Goal: Information Seeking & Learning: Check status

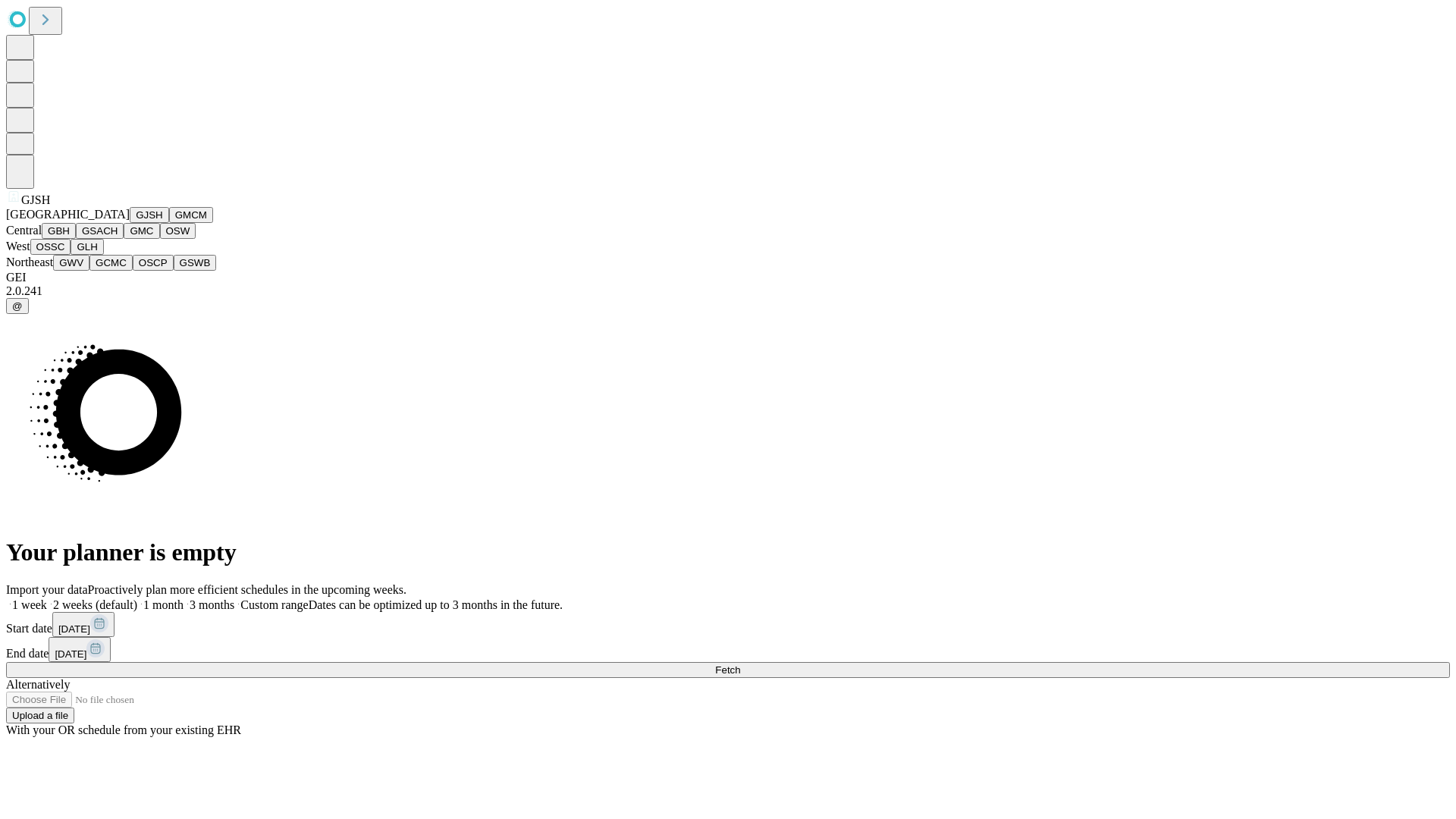
click at [130, 223] on button "GJSH" at bounding box center [149, 215] width 39 height 16
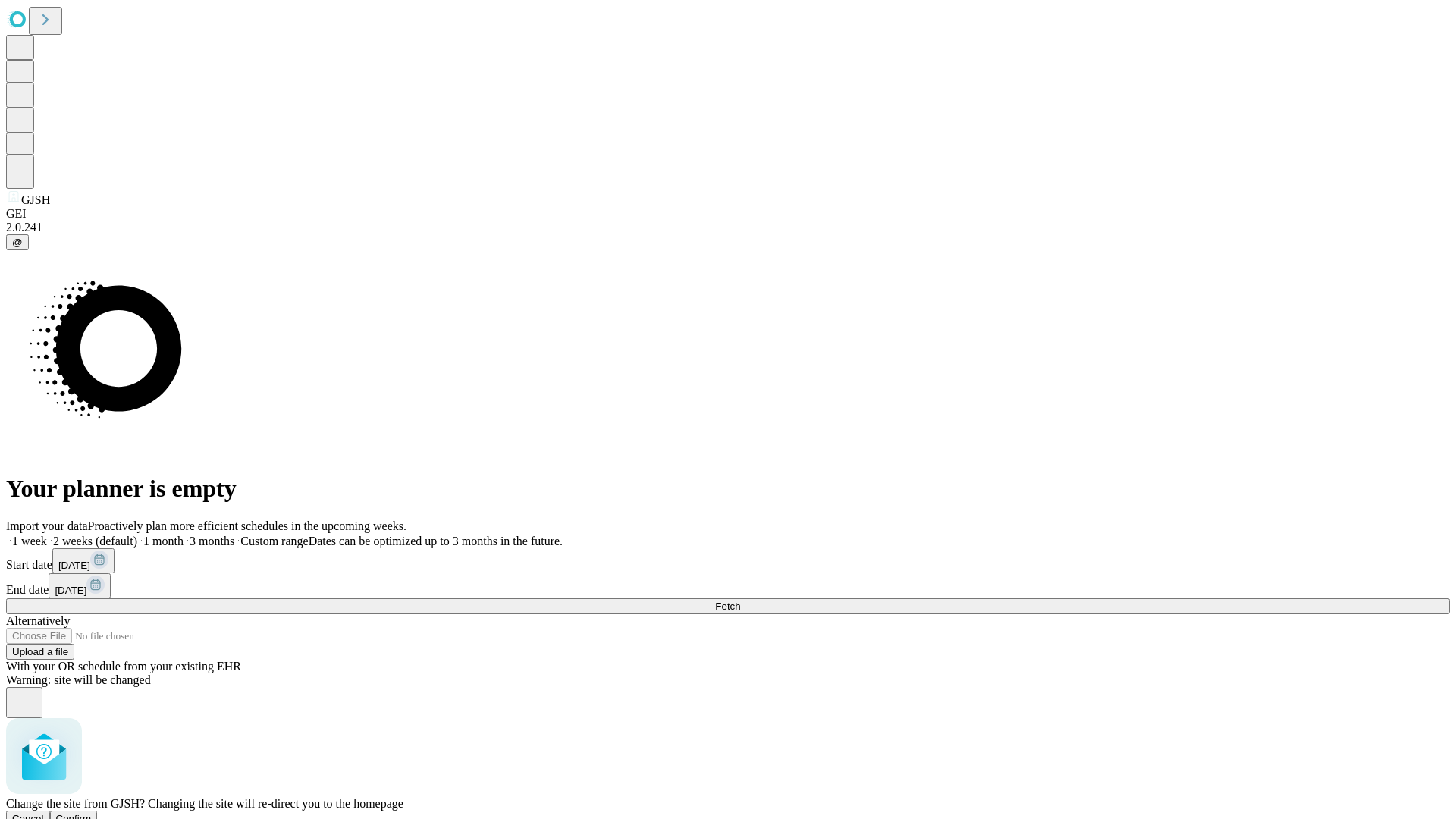
click at [92, 813] on span "Confirm" at bounding box center [73, 819] width 35 height 11
click at [47, 534] on label "1 week" at bounding box center [27, 541] width 41 height 13
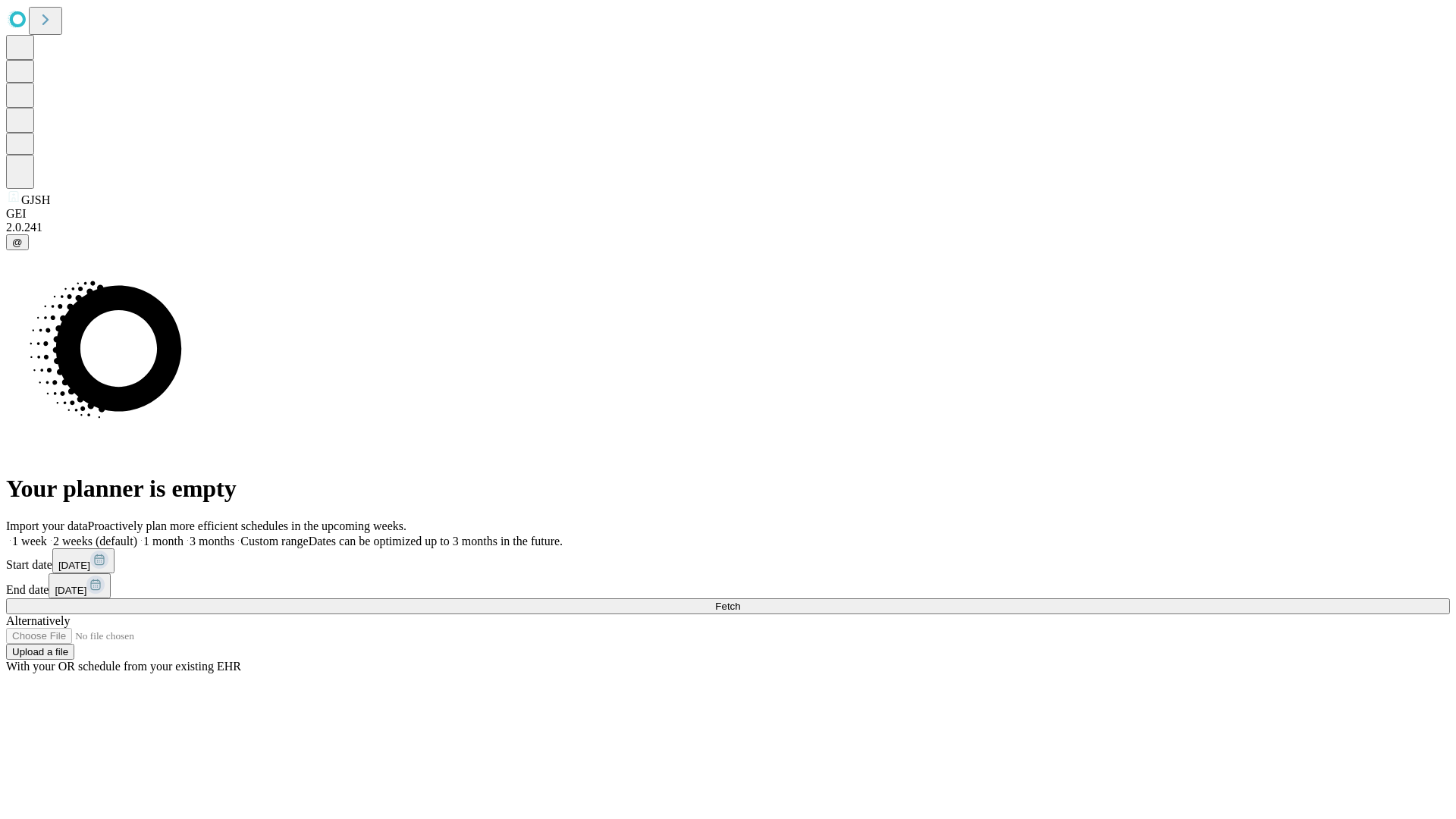
click at [740, 600] on span "Fetch" at bounding box center [728, 606] width 25 height 11
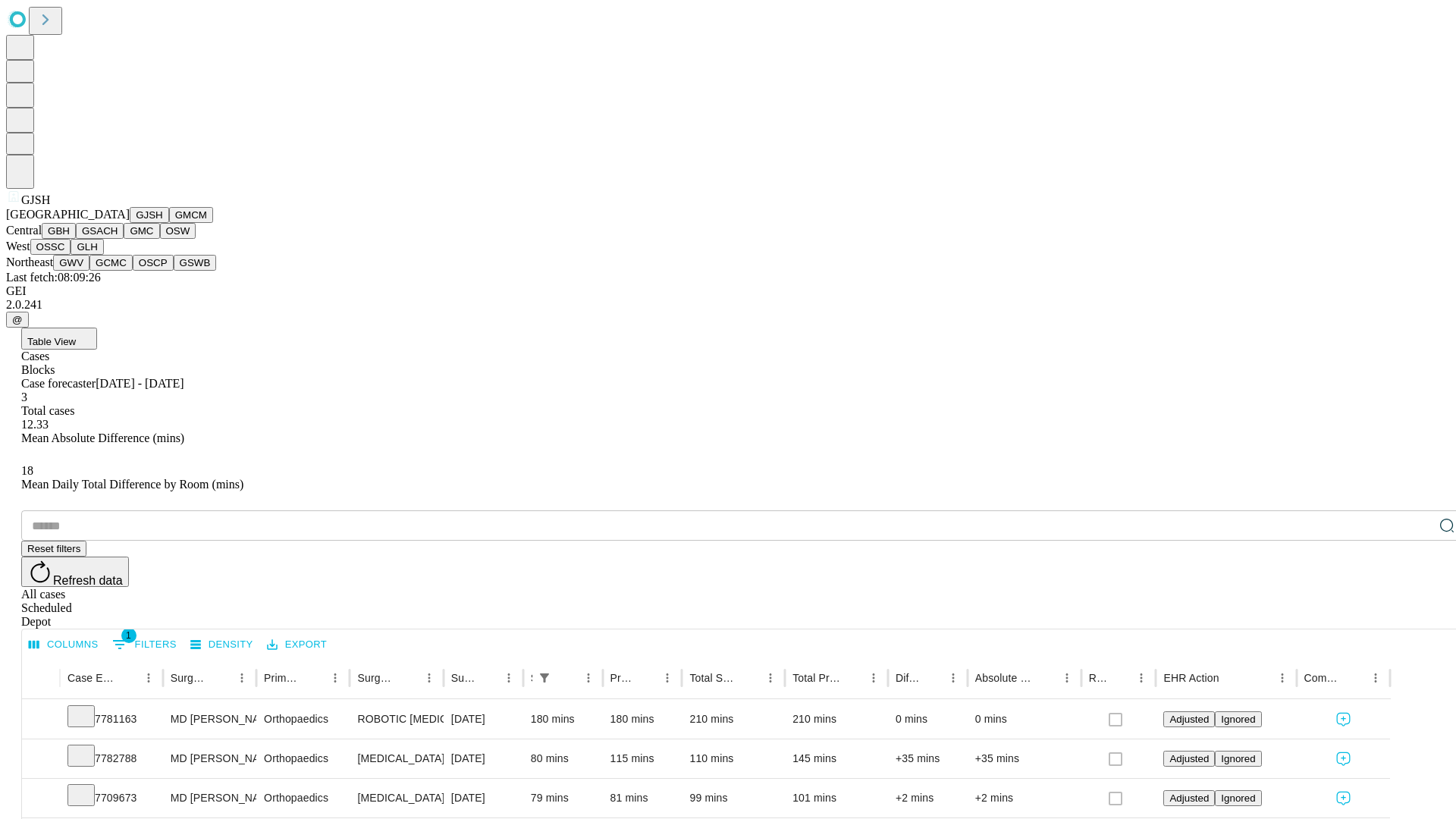
click at [169, 223] on button "GMCM" at bounding box center [191, 215] width 44 height 16
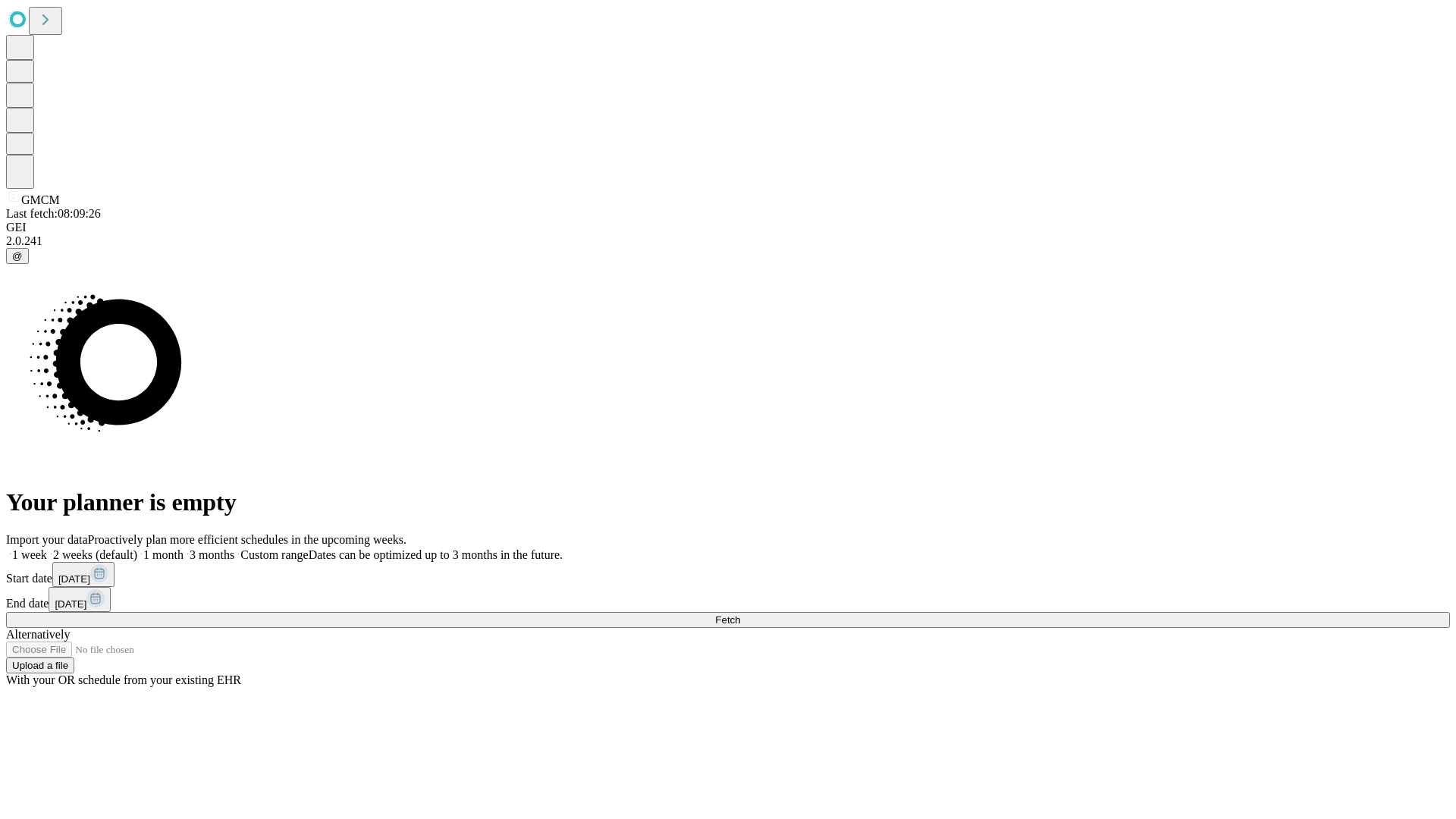
click at [47, 549] on label "1 week" at bounding box center [27, 555] width 41 height 13
click at [740, 615] on span "Fetch" at bounding box center [728, 620] width 25 height 11
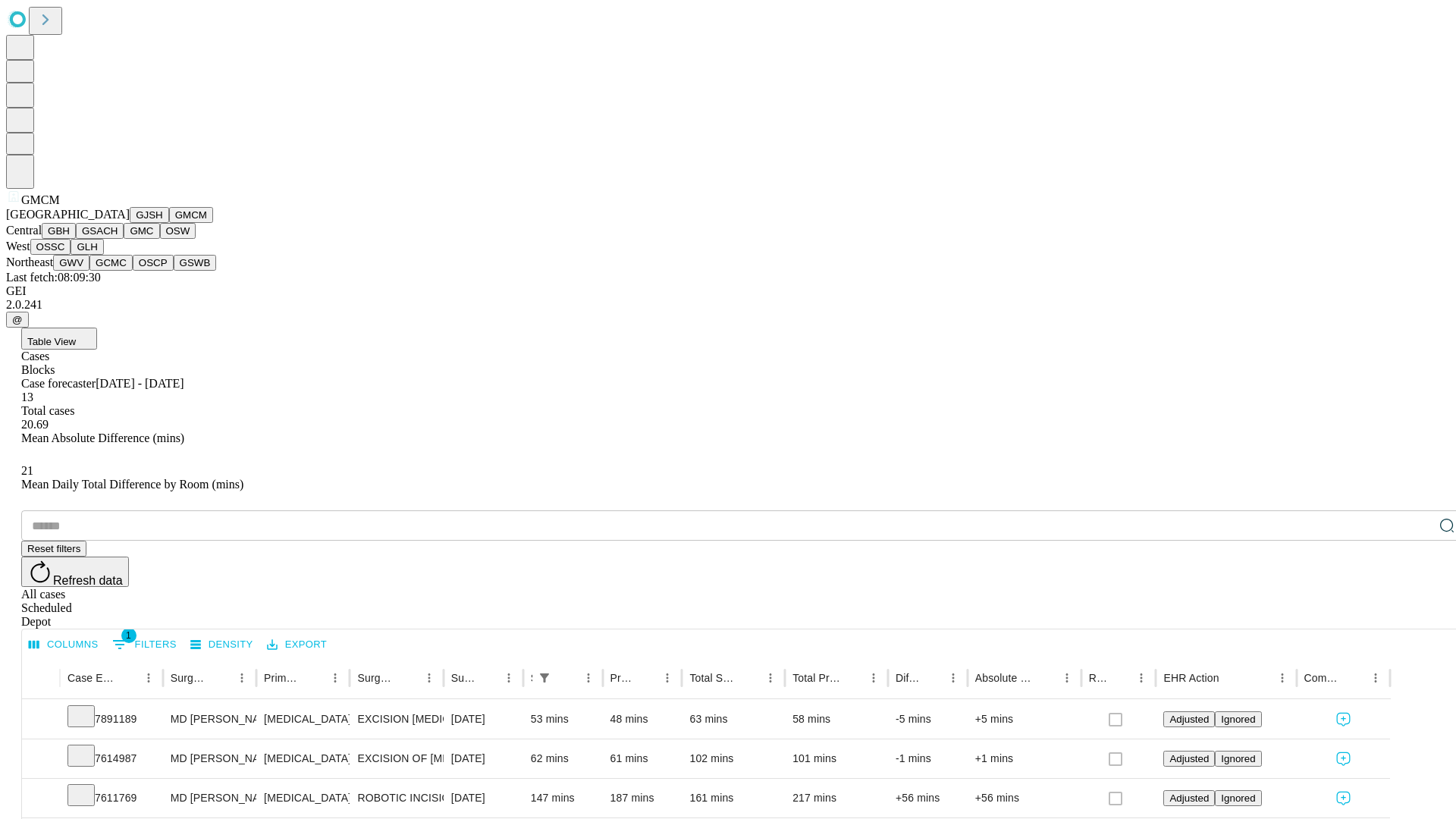
click at [76, 239] on button "GBH" at bounding box center [58, 231] width 34 height 16
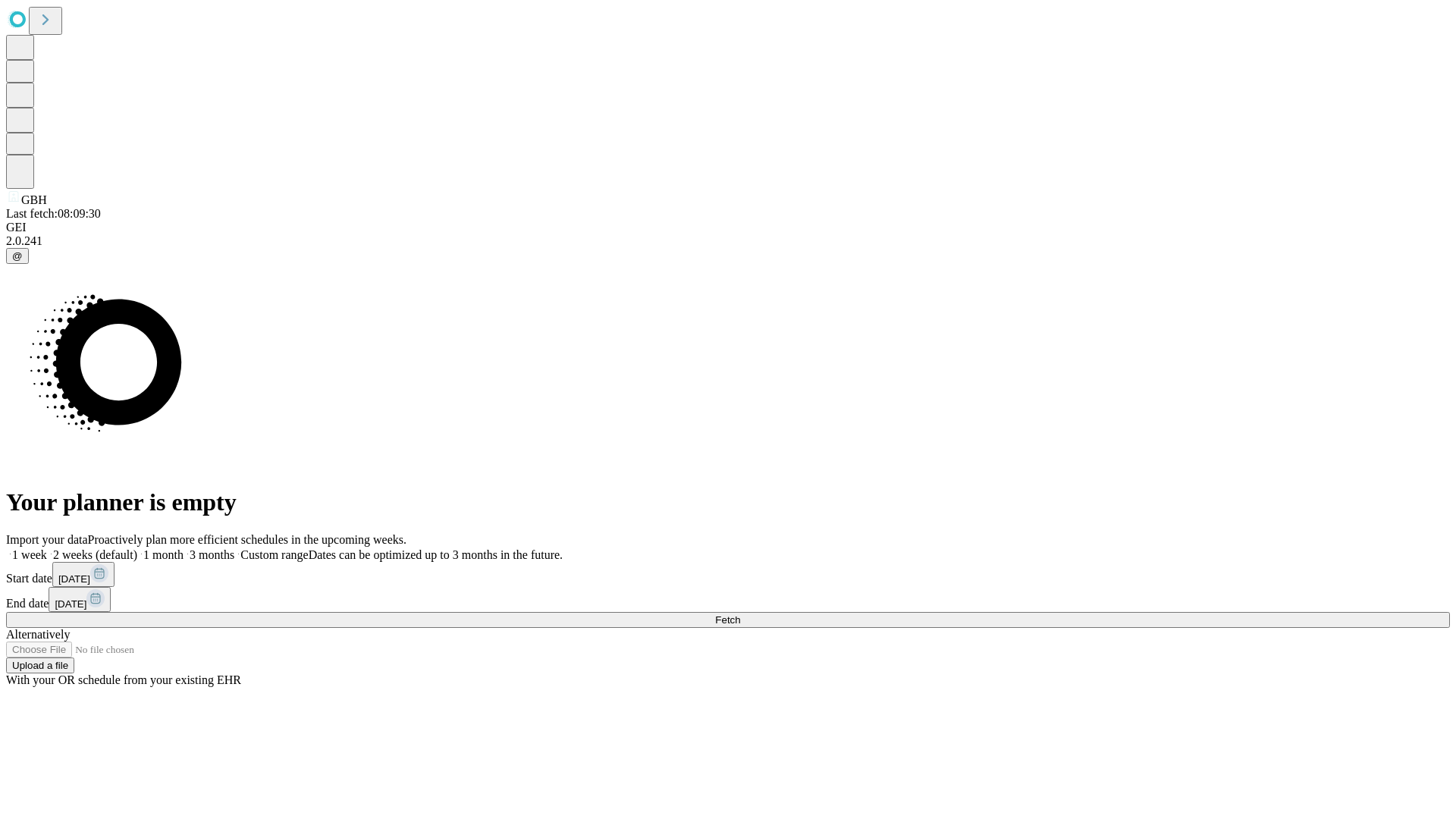
click at [47, 549] on label "1 week" at bounding box center [27, 555] width 41 height 13
click at [740, 615] on span "Fetch" at bounding box center [728, 620] width 25 height 11
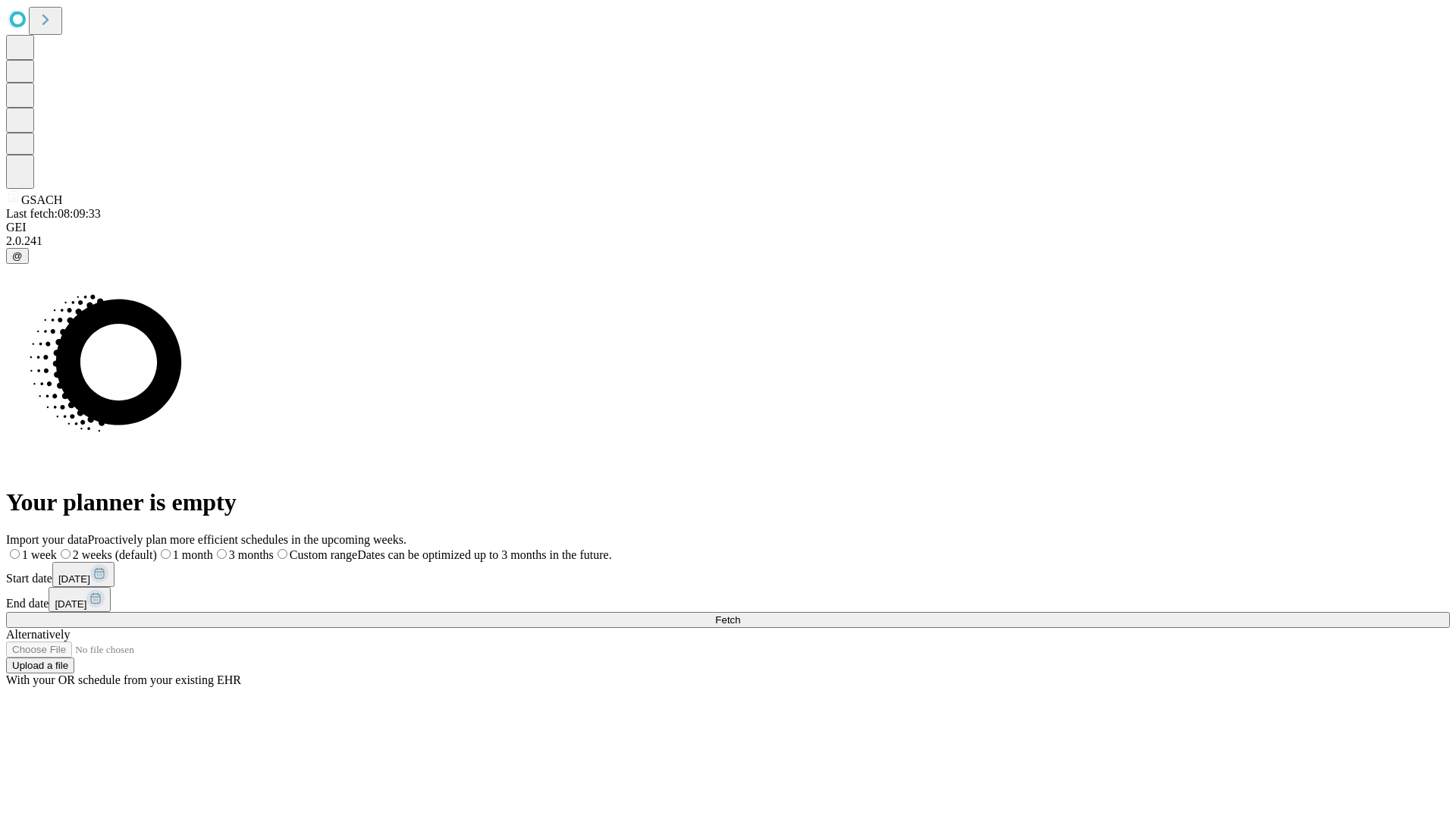
click at [740, 615] on span "Fetch" at bounding box center [728, 620] width 25 height 11
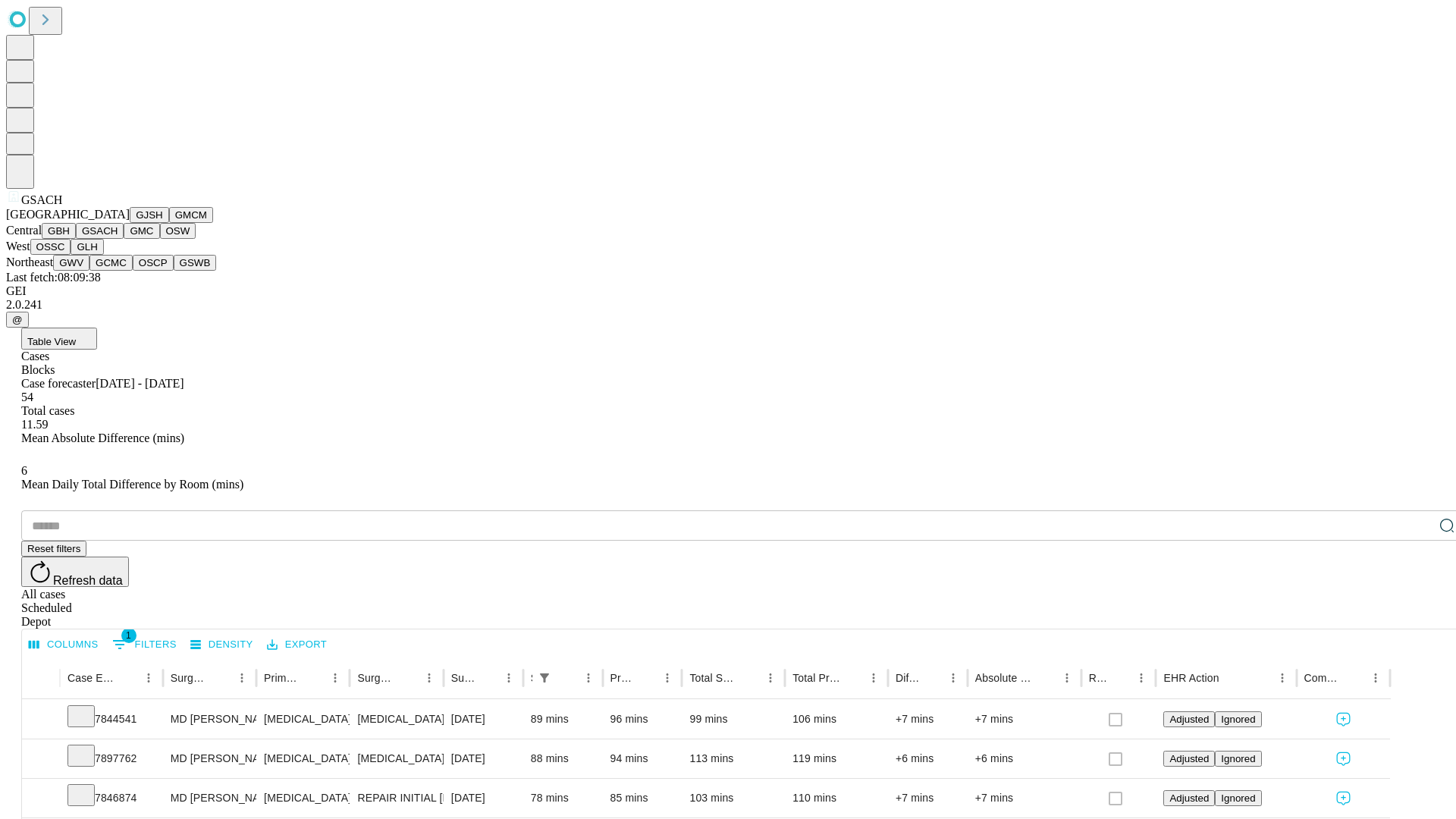
click at [123, 239] on button "GMC" at bounding box center [141, 231] width 35 height 16
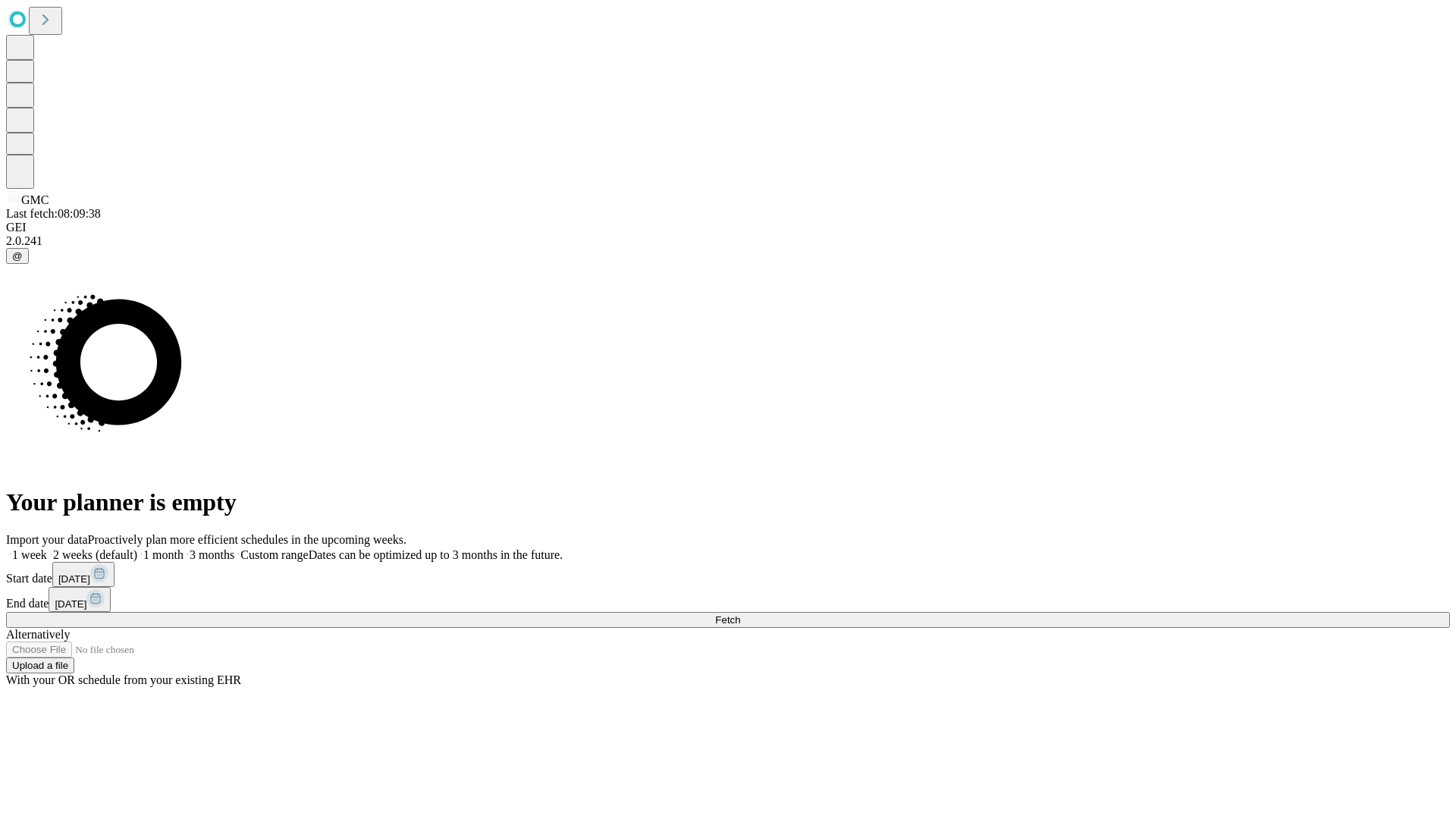
click at [47, 549] on label "1 week" at bounding box center [27, 555] width 41 height 13
click at [740, 615] on span "Fetch" at bounding box center [728, 620] width 25 height 11
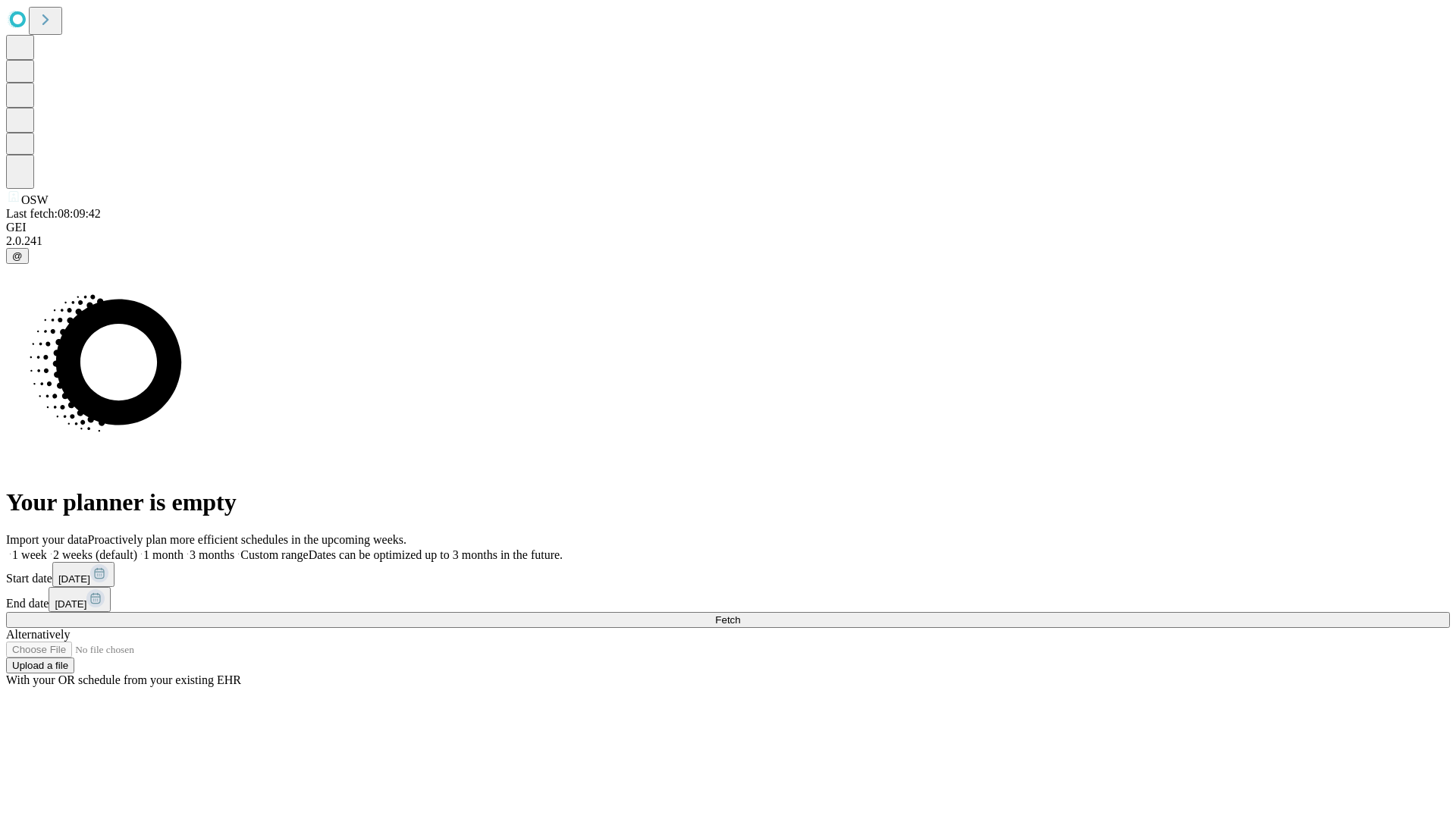
click at [47, 549] on label "1 week" at bounding box center [27, 555] width 41 height 13
click at [740, 615] on span "Fetch" at bounding box center [728, 620] width 25 height 11
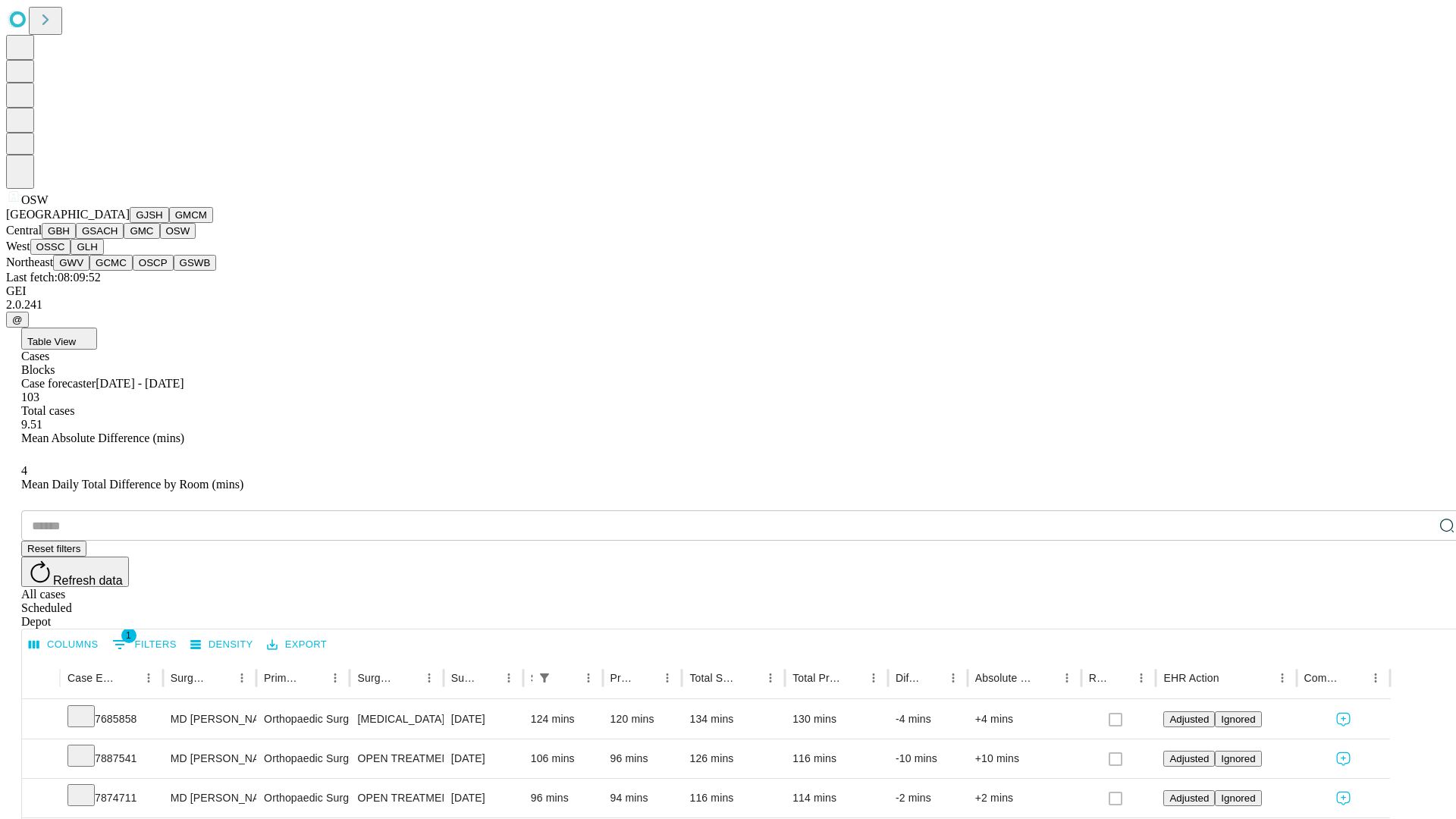
click at [72, 255] on button "OSSC" at bounding box center [51, 247] width 41 height 16
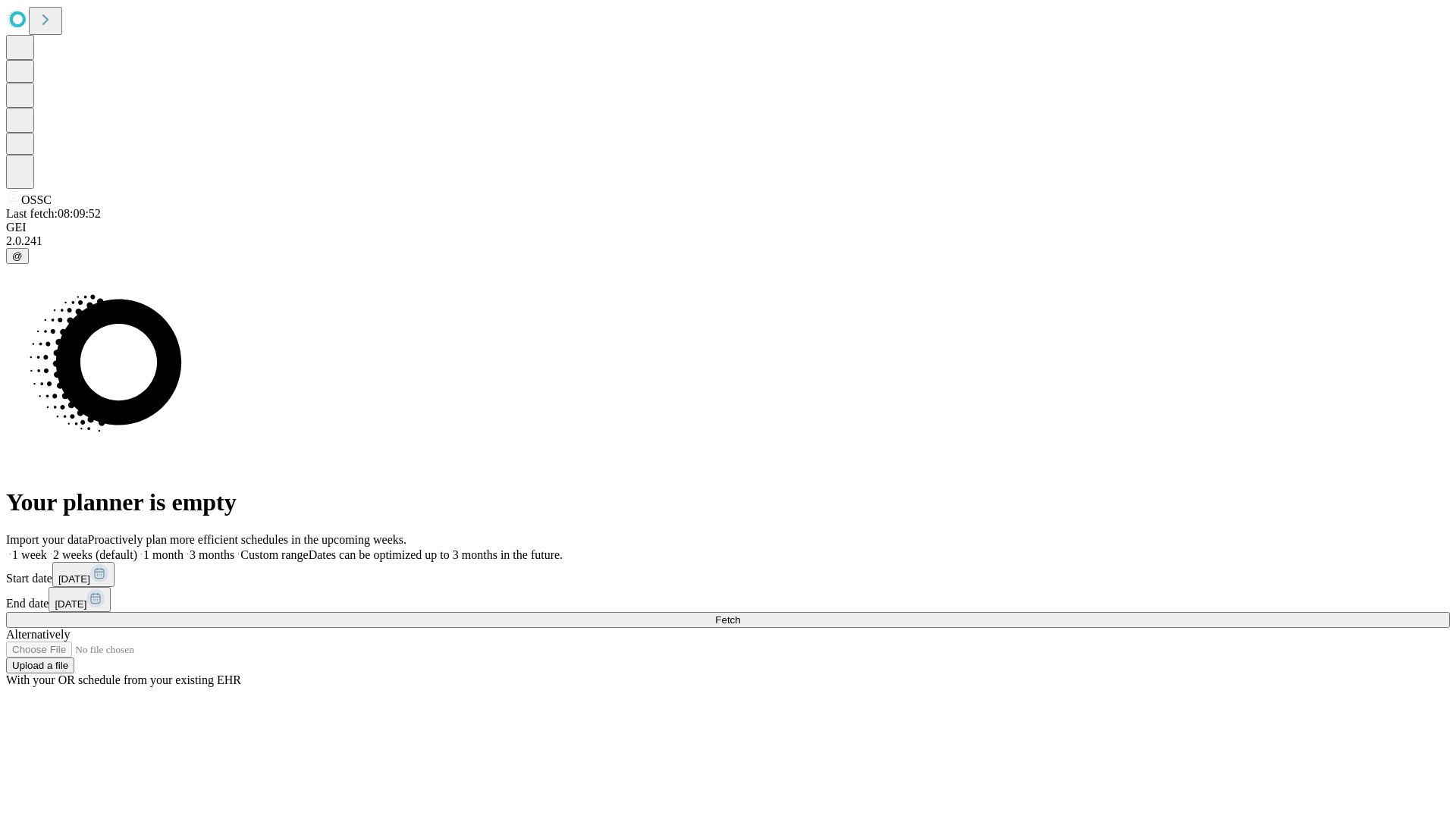
click at [47, 549] on label "1 week" at bounding box center [27, 555] width 41 height 13
click at [740, 615] on span "Fetch" at bounding box center [728, 620] width 25 height 11
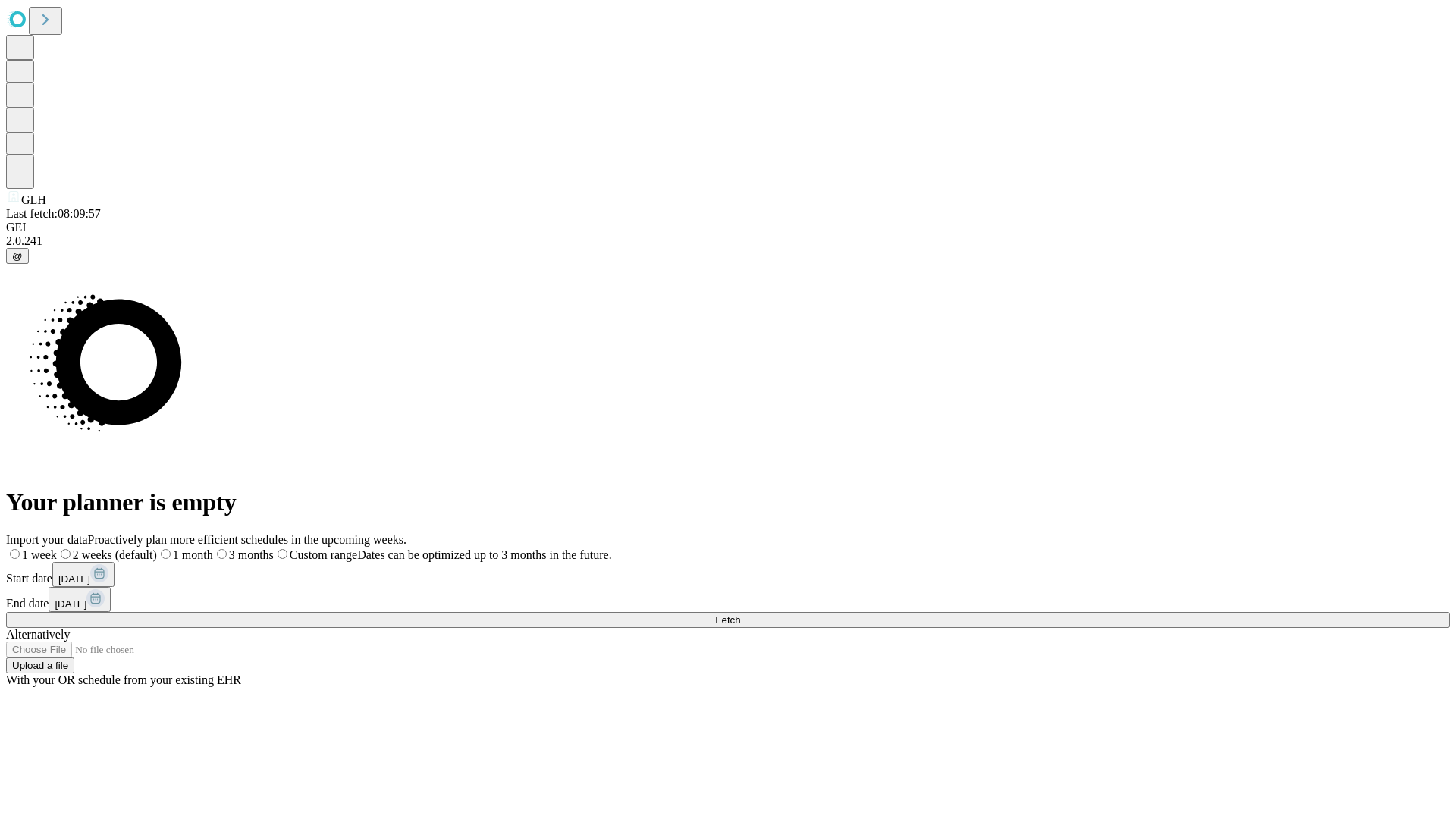
click at [740, 615] on span "Fetch" at bounding box center [728, 620] width 25 height 11
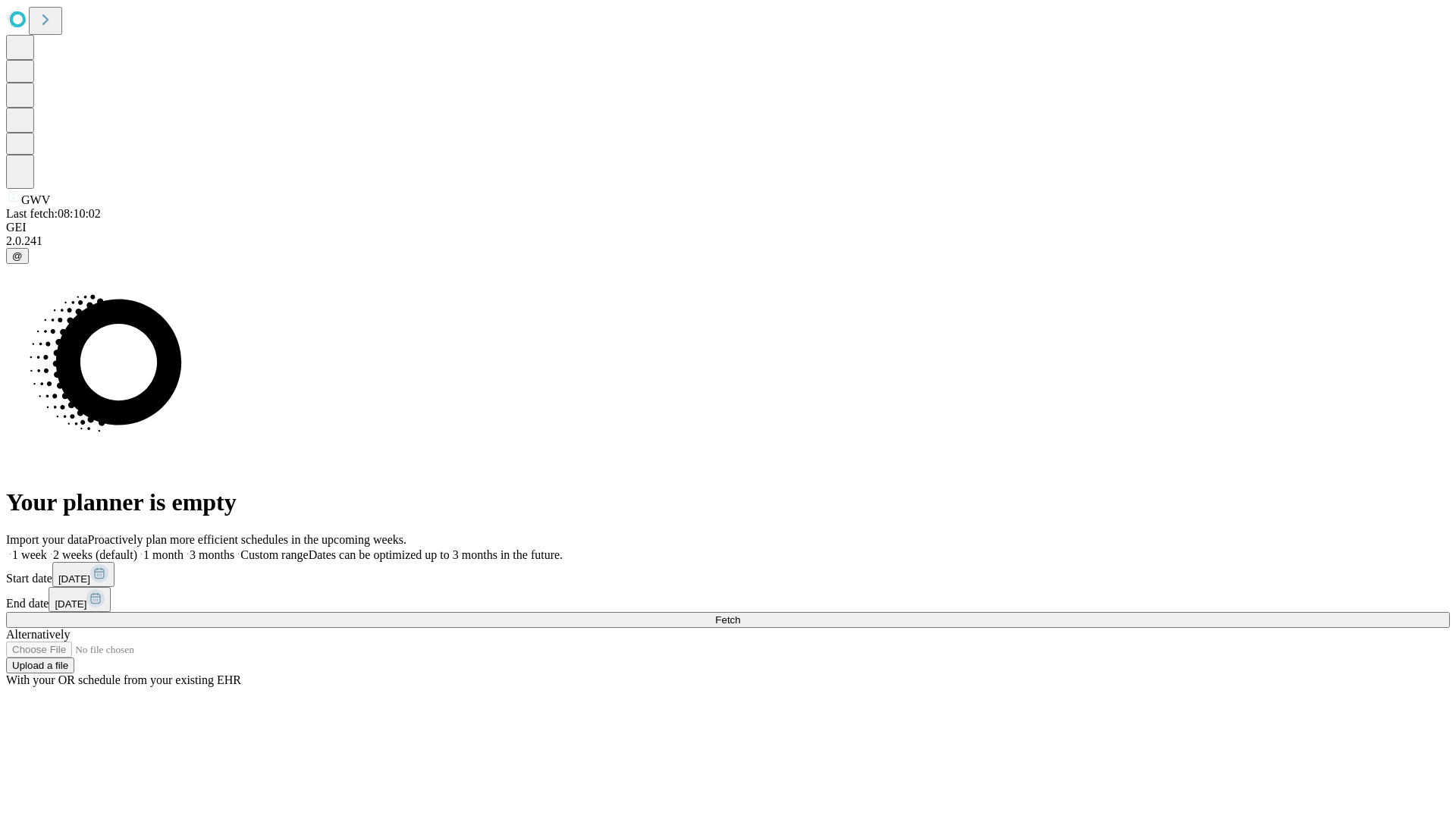
click at [47, 549] on label "1 week" at bounding box center [27, 555] width 41 height 13
click at [740, 615] on span "Fetch" at bounding box center [728, 620] width 25 height 11
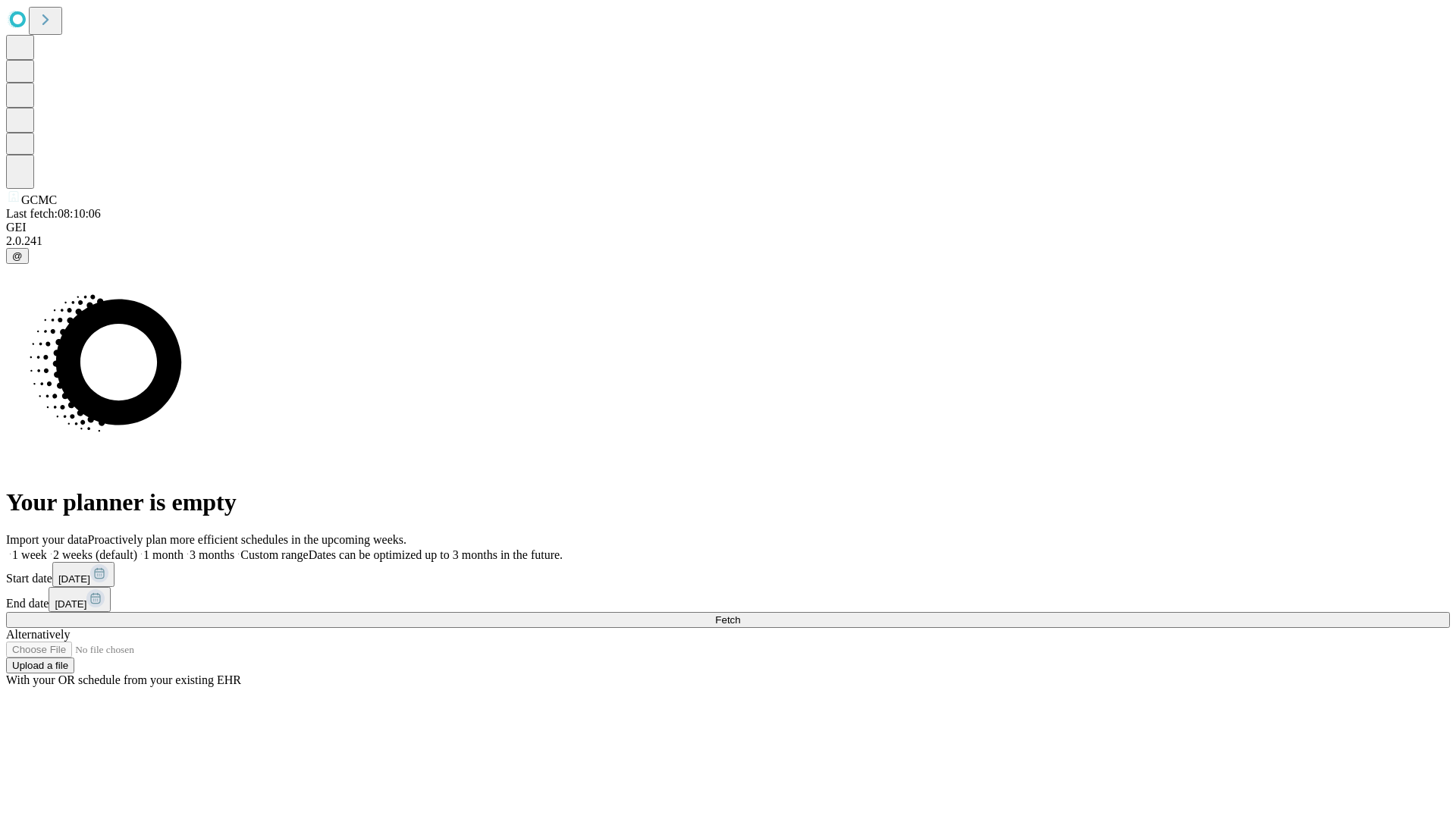
click at [47, 549] on label "1 week" at bounding box center [27, 555] width 41 height 13
click at [740, 615] on span "Fetch" at bounding box center [728, 620] width 25 height 11
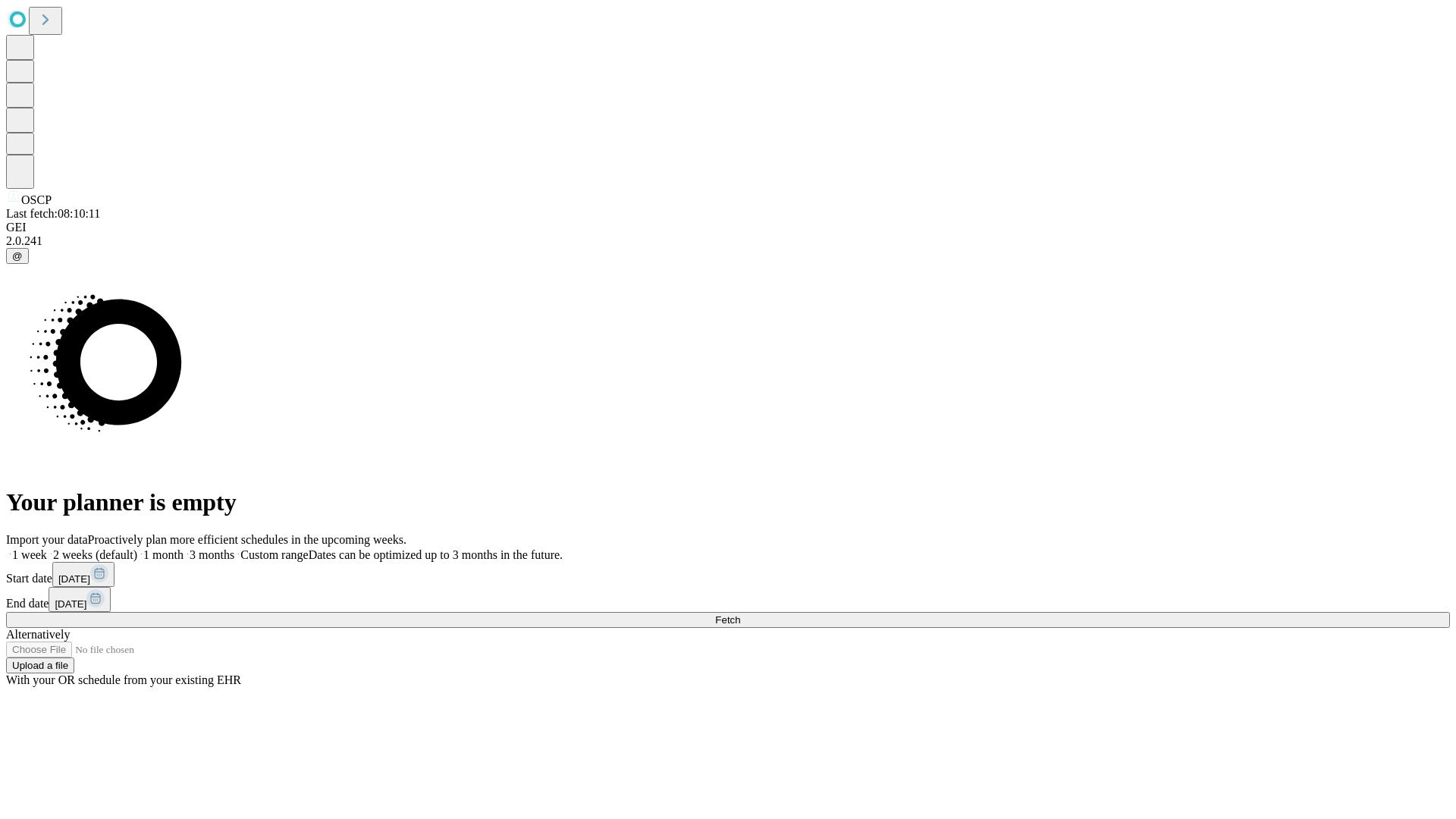
click at [740, 615] on span "Fetch" at bounding box center [728, 620] width 25 height 11
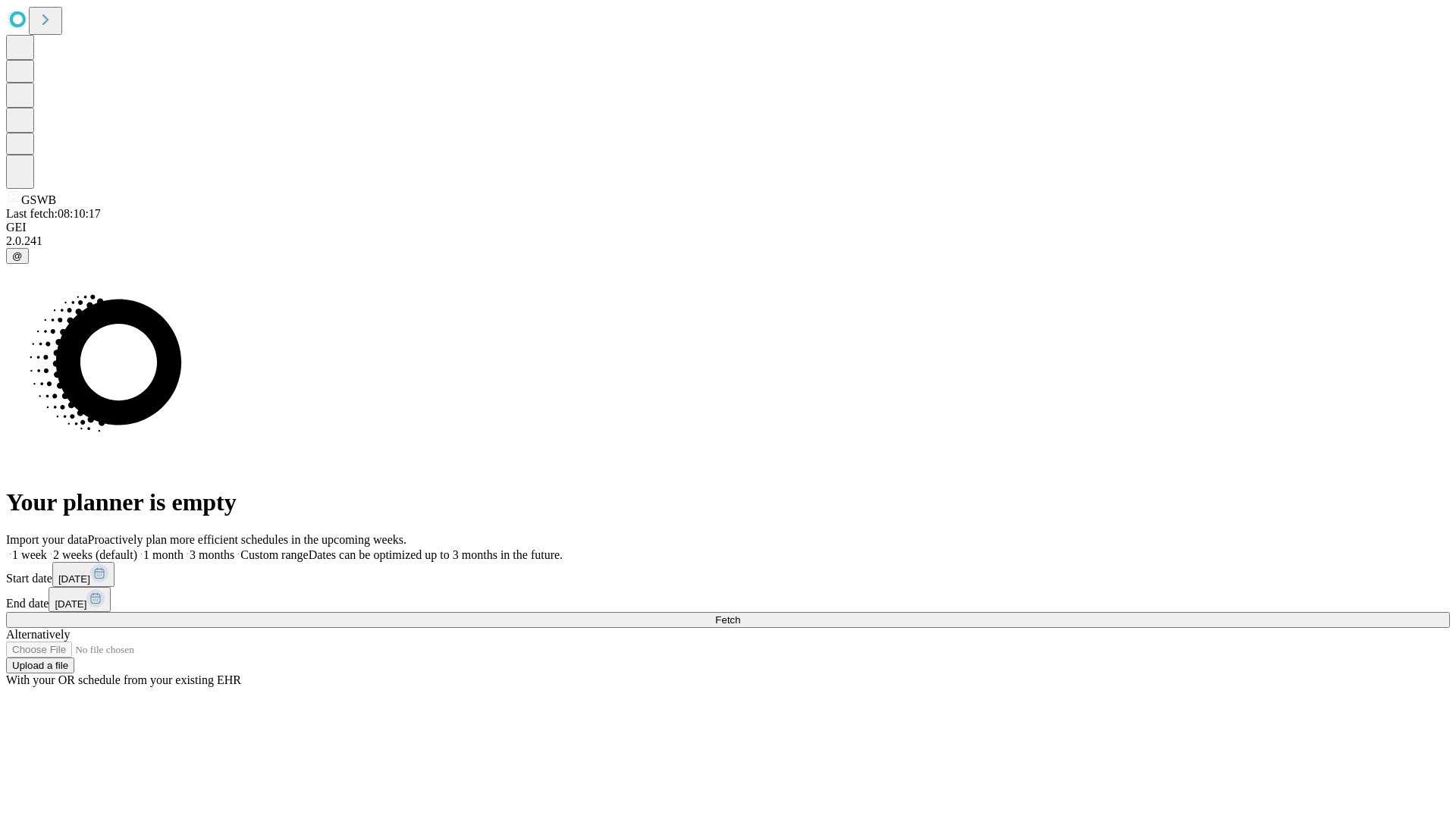
click at [47, 549] on label "1 week" at bounding box center [27, 555] width 41 height 13
click at [740, 615] on span "Fetch" at bounding box center [728, 620] width 25 height 11
